Goal: Information Seeking & Learning: Learn about a topic

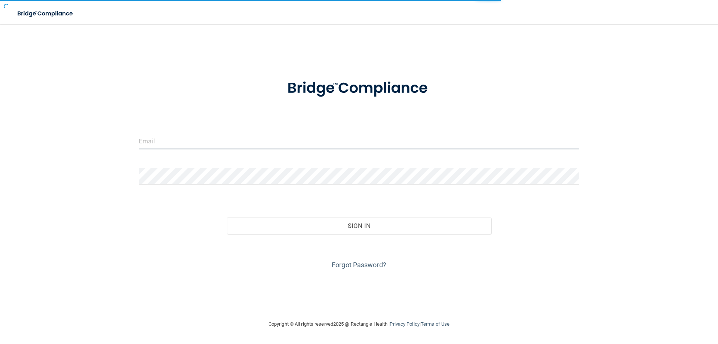
click at [217, 142] on input "email" at bounding box center [359, 140] width 440 height 17
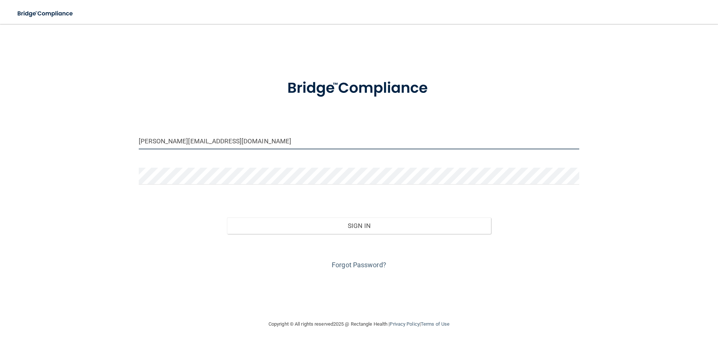
type input "[PERSON_NAME][EMAIL_ADDRESS][DOMAIN_NAME]"
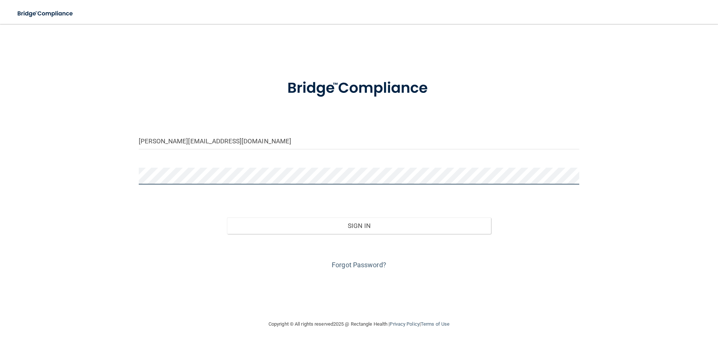
click at [227, 217] on button "Sign In" at bounding box center [359, 225] width 264 height 16
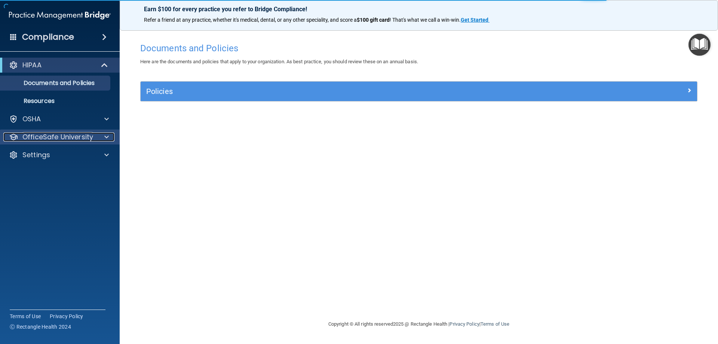
click at [111, 138] on div at bounding box center [105, 136] width 19 height 9
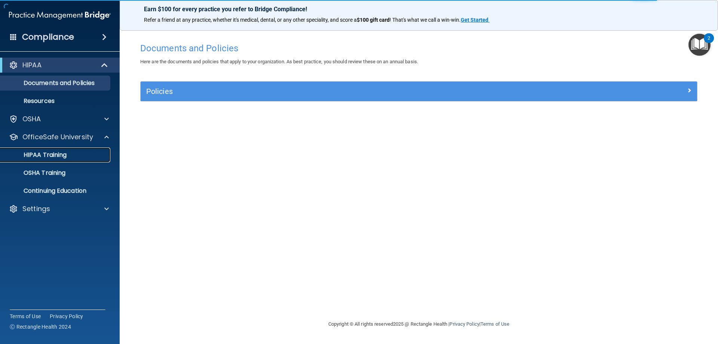
click at [62, 157] on p "HIPAA Training" at bounding box center [36, 154] width 62 height 7
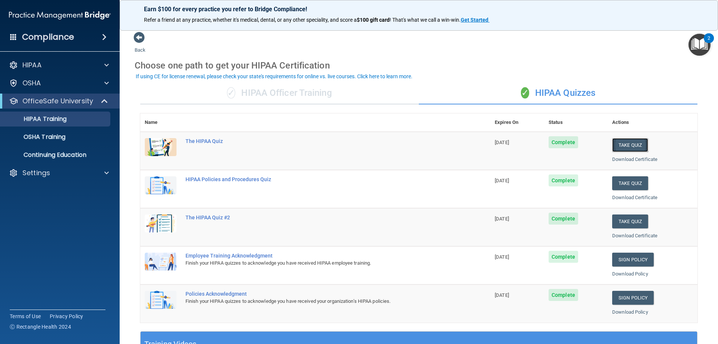
click at [627, 144] on button "Take Quiz" at bounding box center [630, 145] width 36 height 14
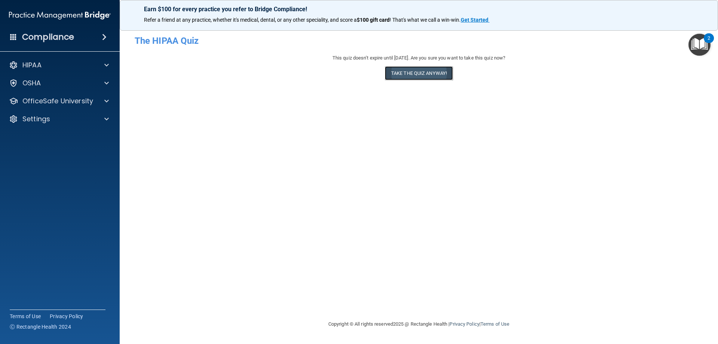
click at [424, 75] on button "Take the quiz anyway!" at bounding box center [419, 73] width 68 height 14
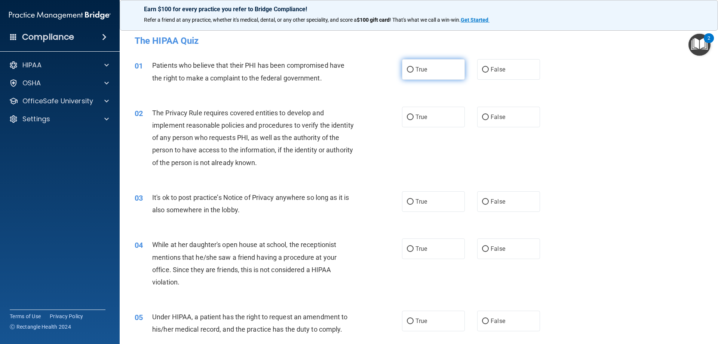
click at [417, 70] on span "True" at bounding box center [421, 69] width 12 height 7
click at [413, 70] on input "True" at bounding box center [410, 70] width 7 height 6
radio input "true"
click at [410, 114] on input "True" at bounding box center [410, 117] width 7 height 6
radio input "true"
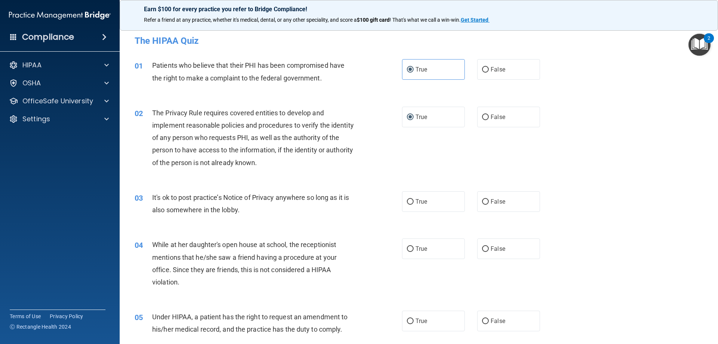
scroll to position [75, 0]
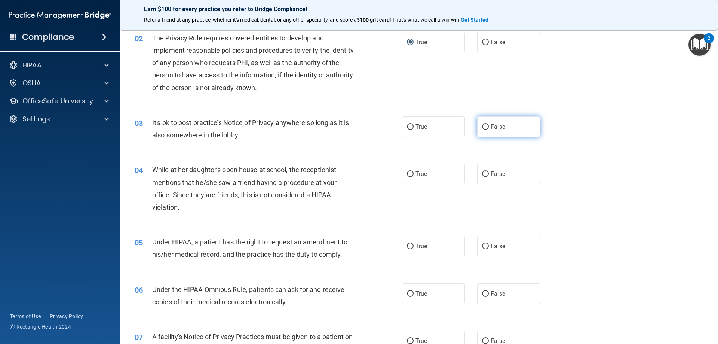
click at [482, 127] on input "False" at bounding box center [485, 127] width 7 height 6
radio input "true"
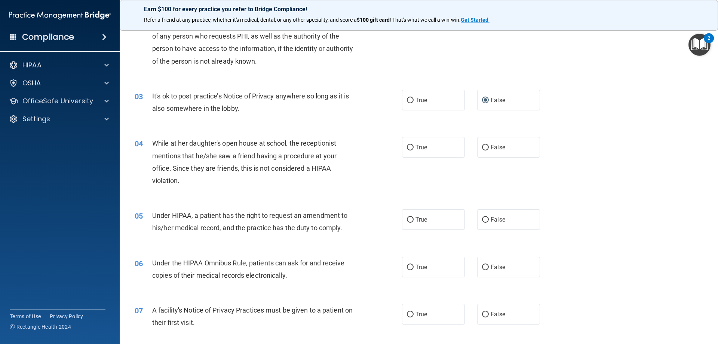
scroll to position [150, 0]
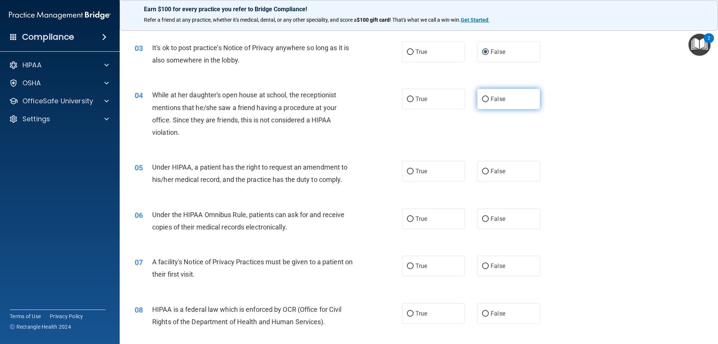
click at [491, 101] on span "False" at bounding box center [498, 98] width 15 height 7
click at [489, 101] on input "False" at bounding box center [485, 99] width 7 height 6
radio input "true"
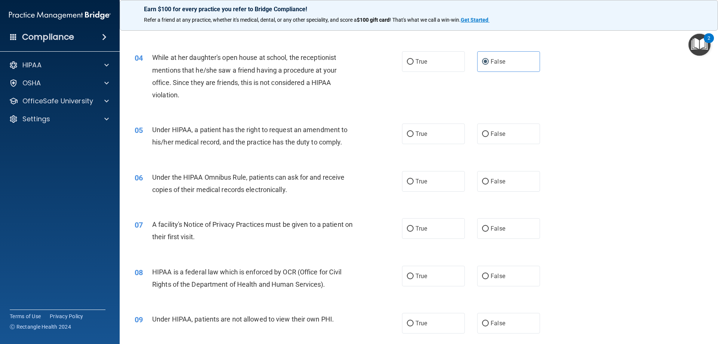
scroll to position [224, 0]
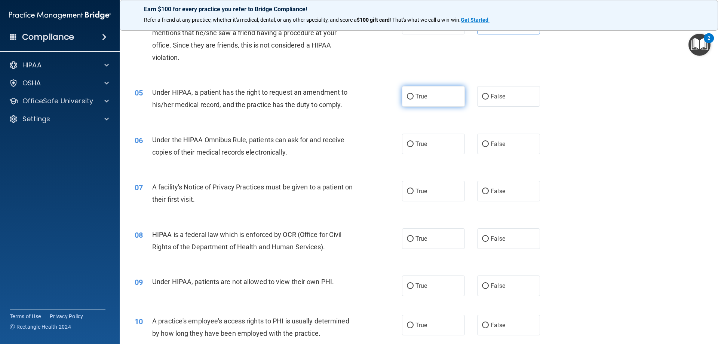
click at [435, 97] on label "True" at bounding box center [433, 96] width 63 height 21
click at [413, 97] on input "True" at bounding box center [410, 97] width 7 height 6
radio input "true"
